Goal: Transaction & Acquisition: Purchase product/service

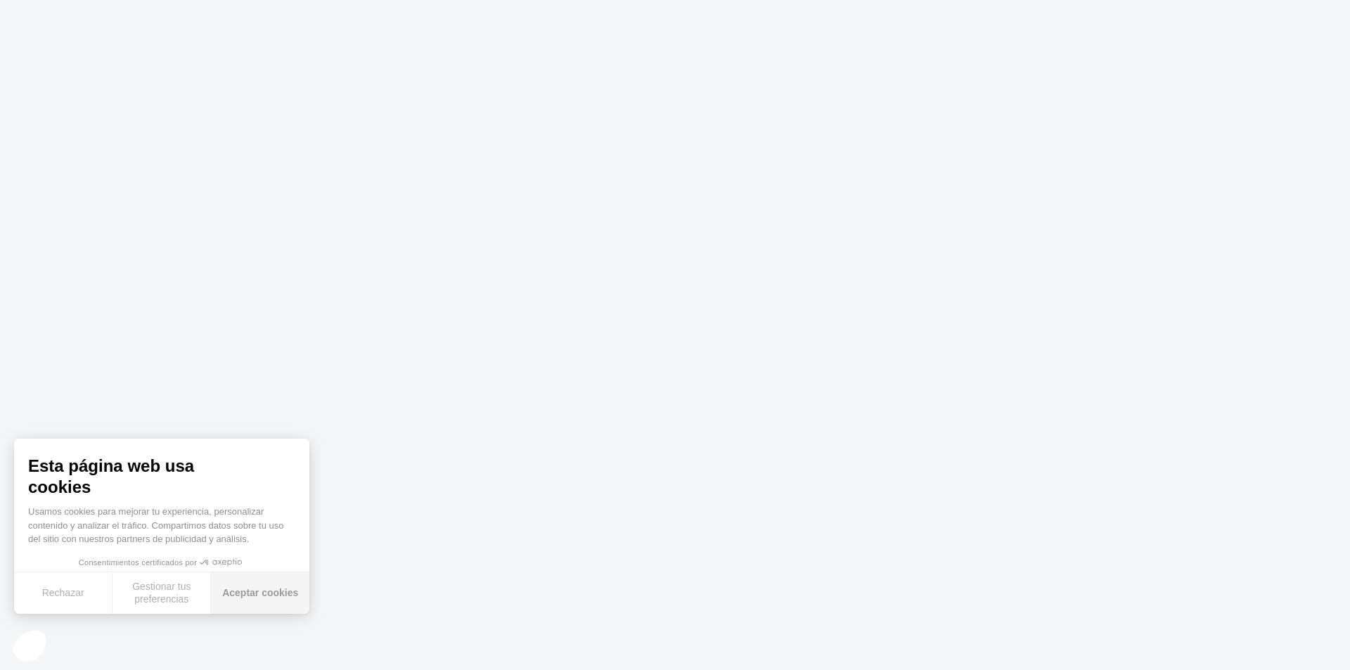
click at [280, 590] on button "Aceptar cookies" at bounding box center [260, 592] width 98 height 41
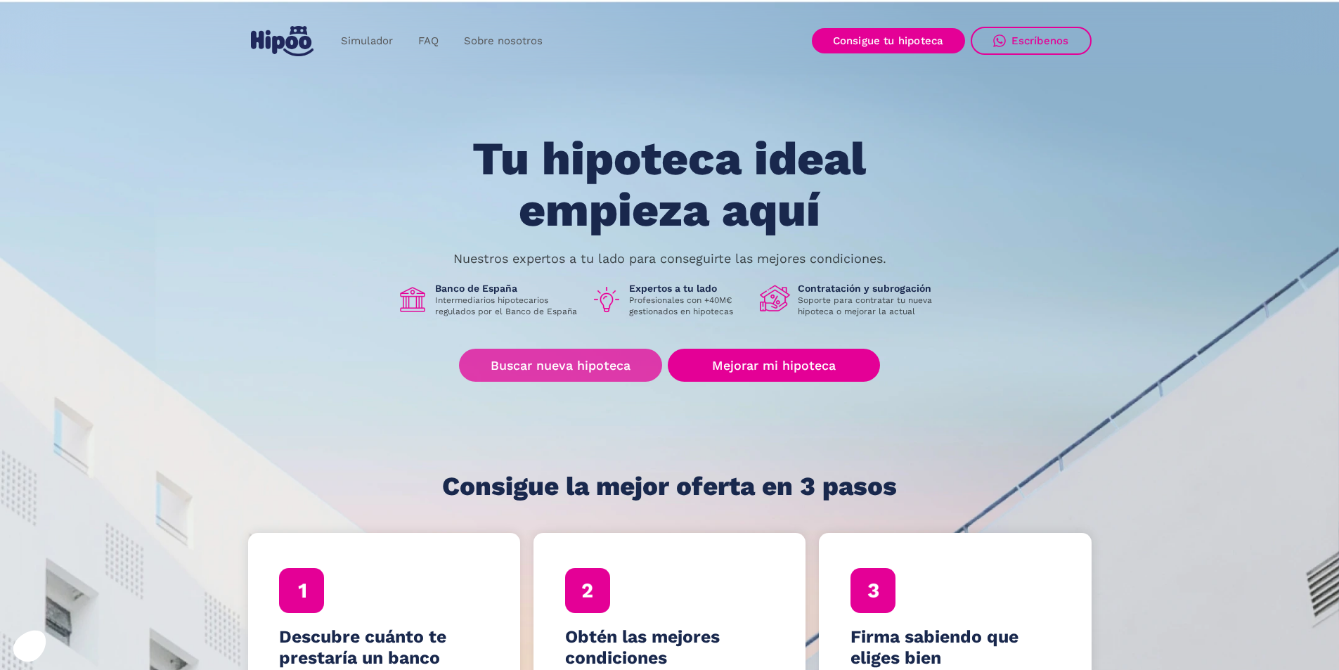
click at [539, 368] on link "Buscar nueva hipoteca" at bounding box center [560, 365] width 203 height 33
